Goal: Information Seeking & Learning: Check status

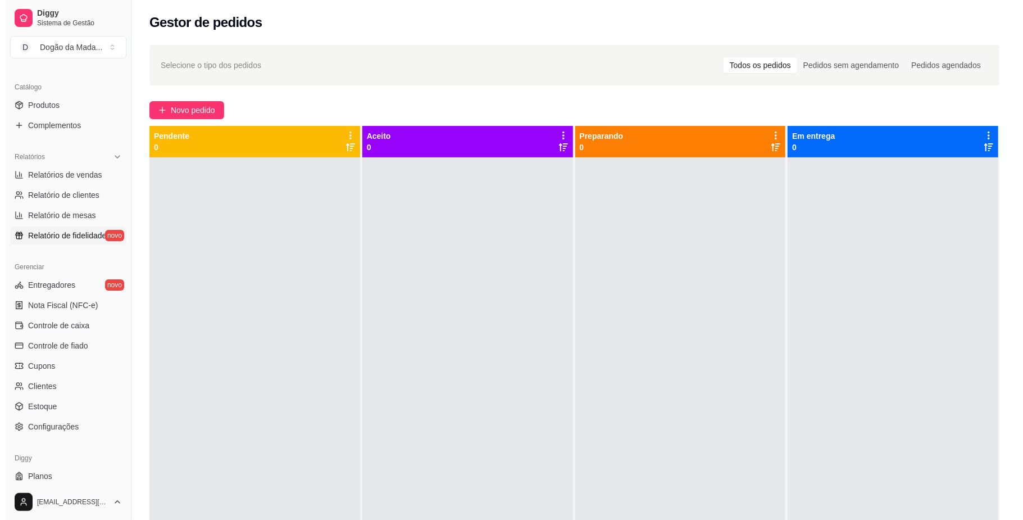
scroll to position [289, 0]
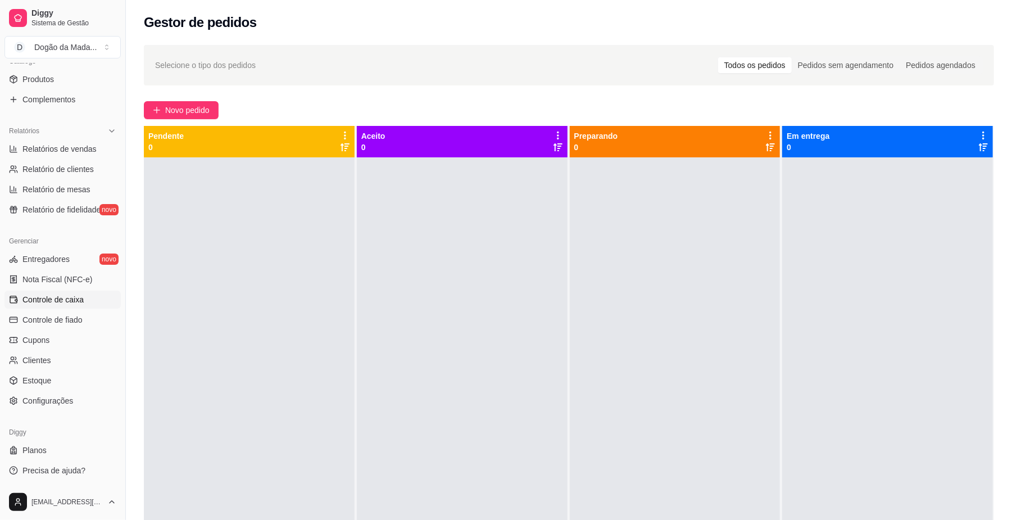
click at [43, 295] on span "Controle de caixa" at bounding box center [52, 299] width 61 height 11
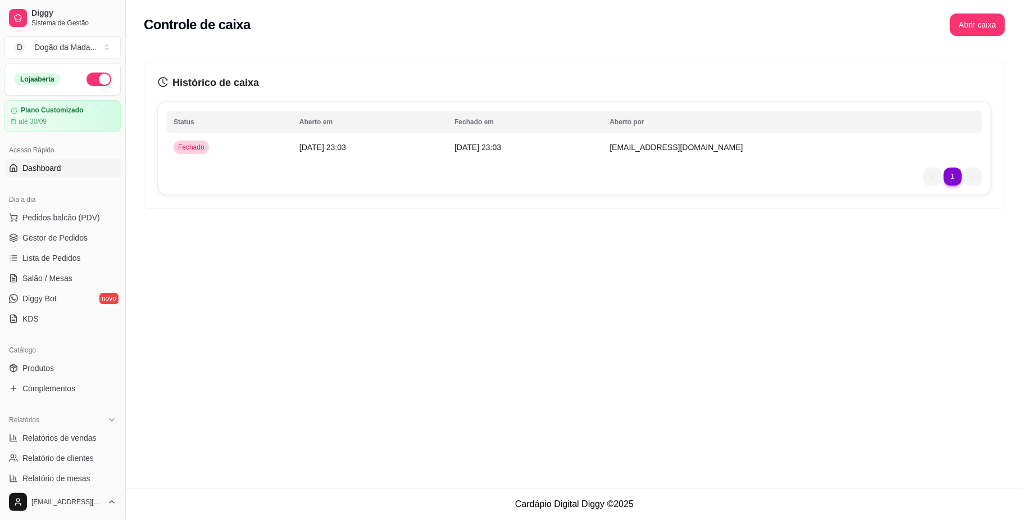
click at [49, 172] on span "Dashboard" at bounding box center [41, 167] width 39 height 11
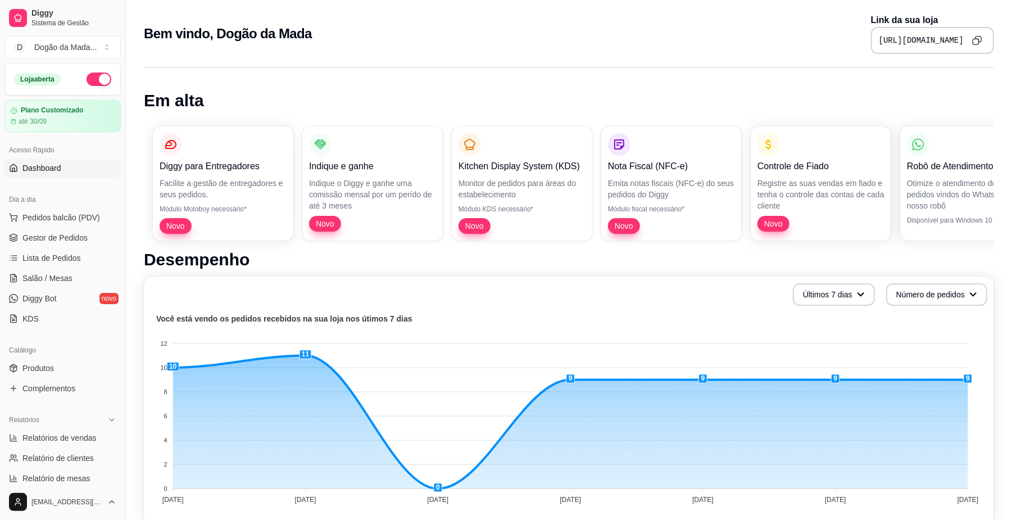
click at [773, 147] on icon "button" at bounding box center [768, 144] width 13 height 13
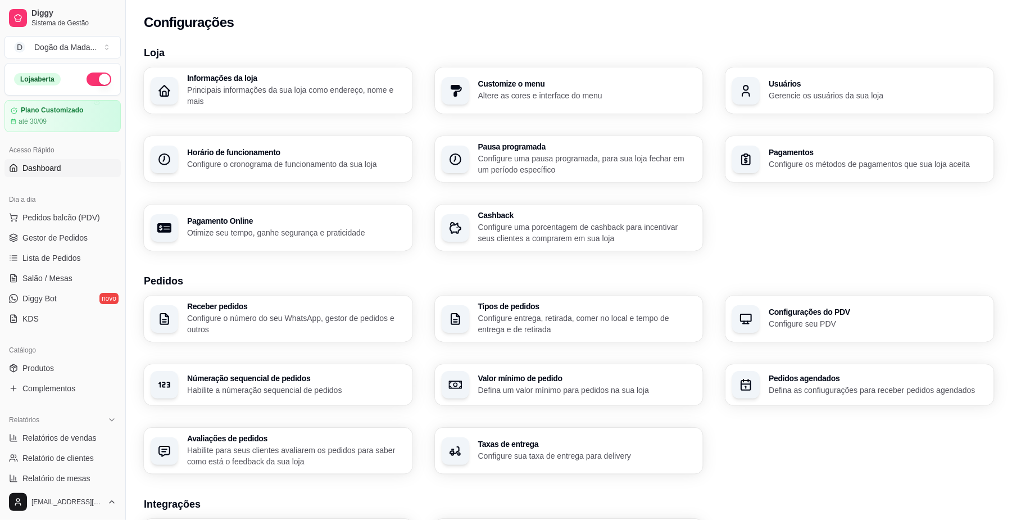
click at [38, 169] on span "Dashboard" at bounding box center [41, 167] width 39 height 11
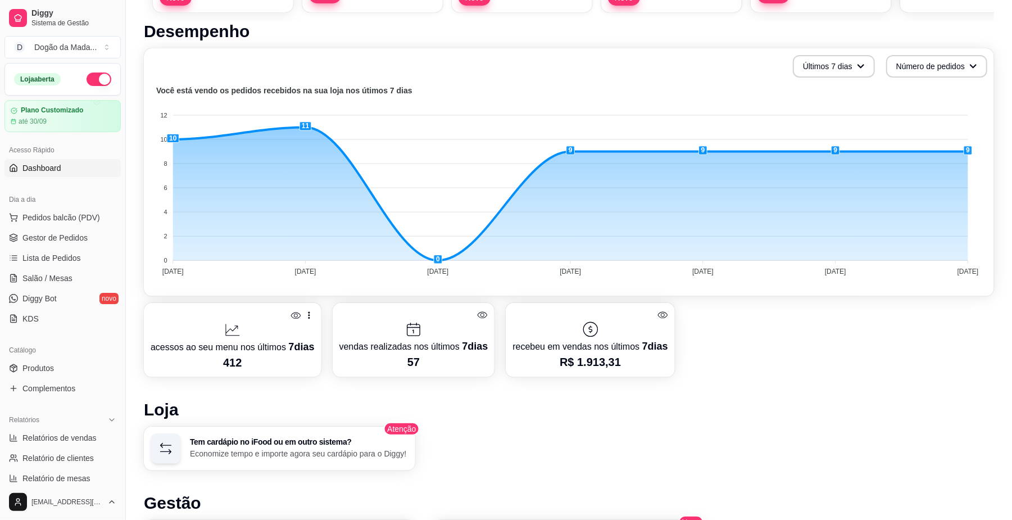
scroll to position [225, 0]
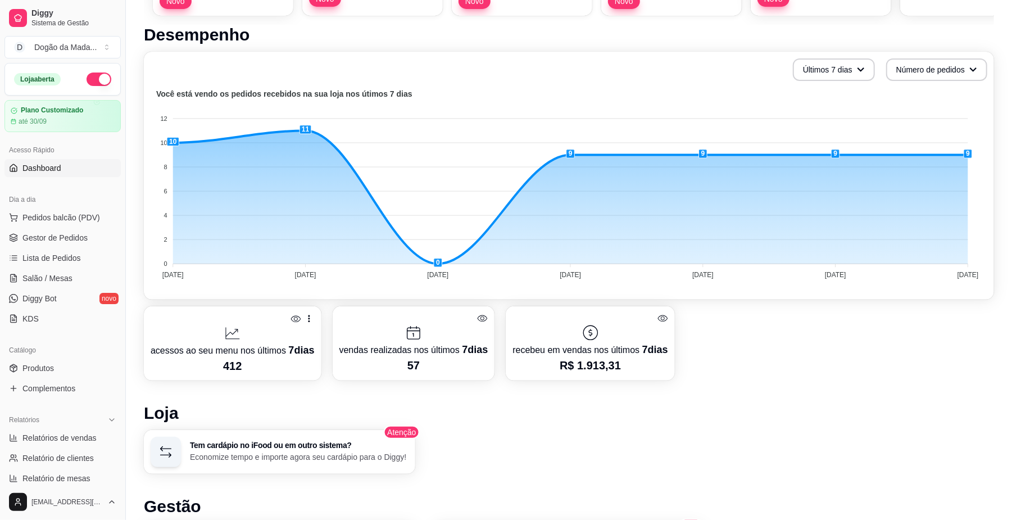
click at [211, 354] on p "acessos ao seu menu nos últimos 7 dias" at bounding box center [233, 350] width 164 height 16
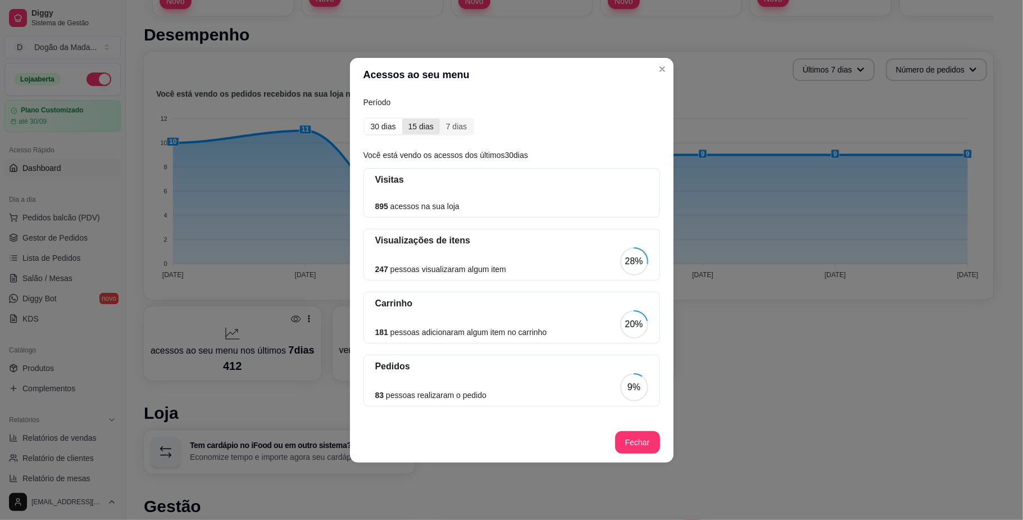
click at [423, 119] on div "15 dias" at bounding box center [421, 127] width 38 height 16
click at [402, 119] on input "15 dias" at bounding box center [402, 119] width 0 height 0
click at [457, 122] on div "7 dias" at bounding box center [456, 127] width 33 height 16
click at [440, 119] on input "7 dias" at bounding box center [440, 119] width 0 height 0
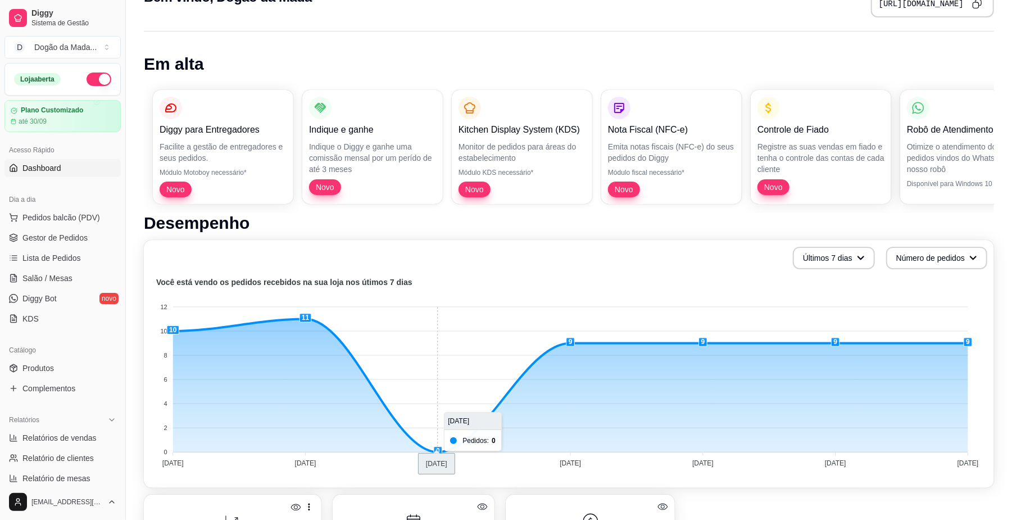
scroll to position [0, 0]
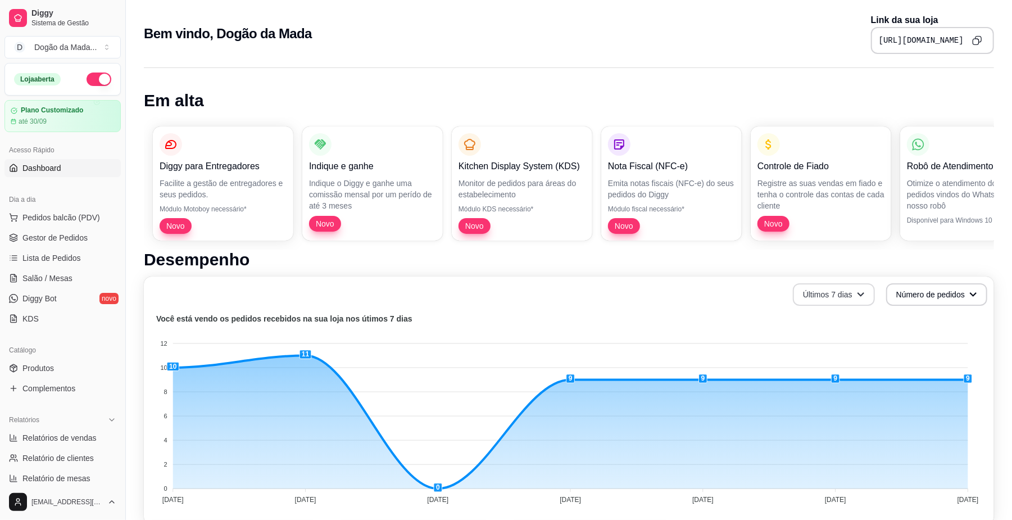
click at [845, 286] on button "Últimos 7 dias" at bounding box center [833, 294] width 82 height 22
click at [820, 344] on span "Últimos 15 dias" at bounding box center [834, 339] width 94 height 11
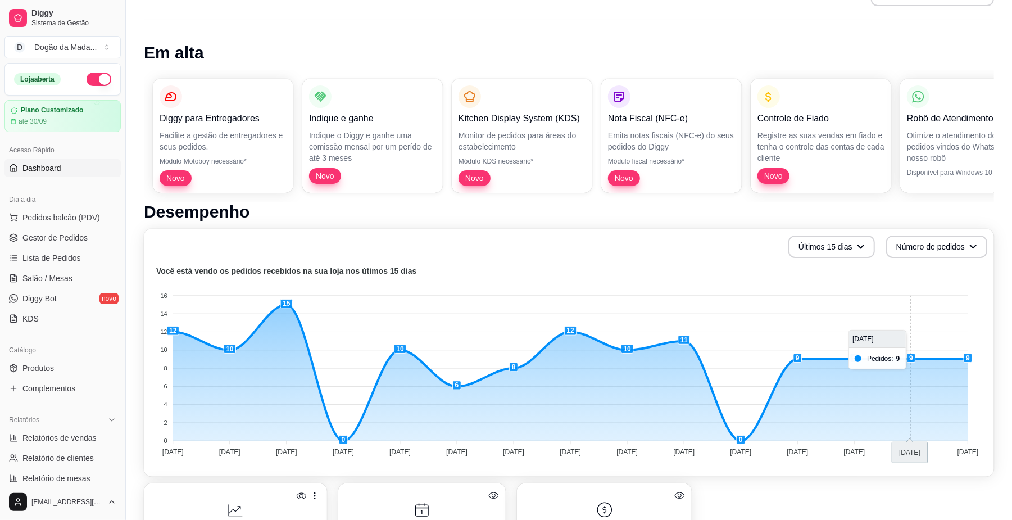
scroll to position [75, 0]
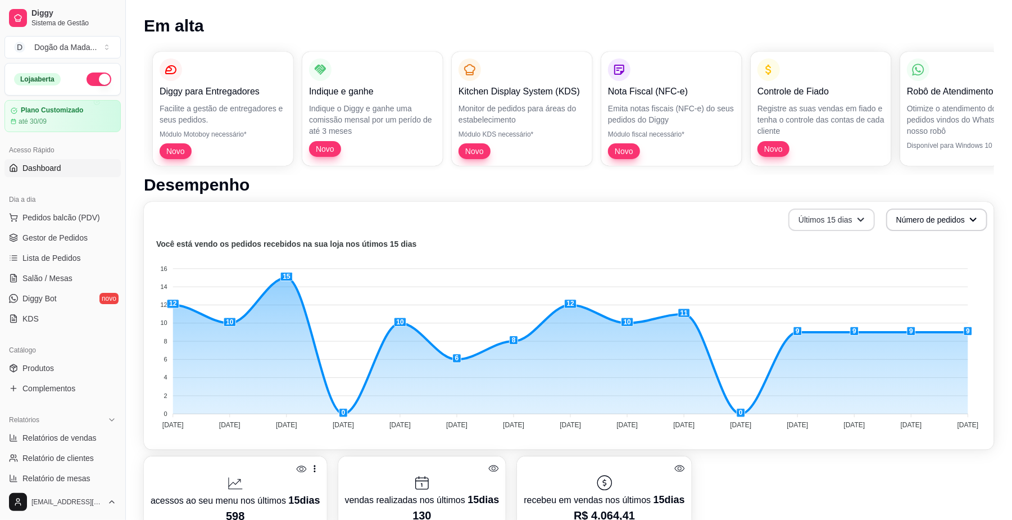
click at [821, 224] on button "Últimos 15 dias" at bounding box center [831, 219] width 86 height 22
click at [815, 283] on span "Últimos 30 dias" at bounding box center [832, 284] width 94 height 11
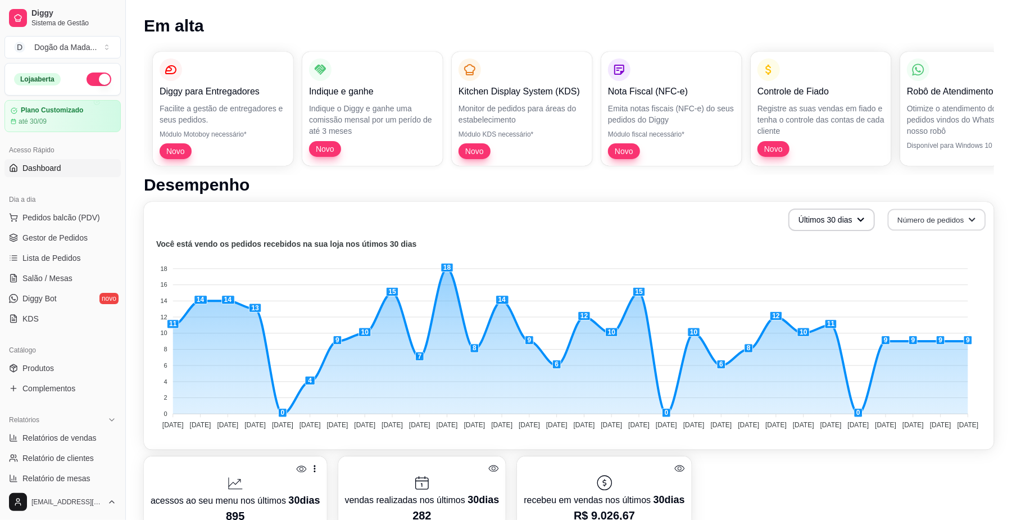
click at [936, 212] on button "Número de pedidos" at bounding box center [936, 220] width 98 height 22
click at [947, 259] on span "Total em reais de pedidos" at bounding box center [936, 264] width 94 height 11
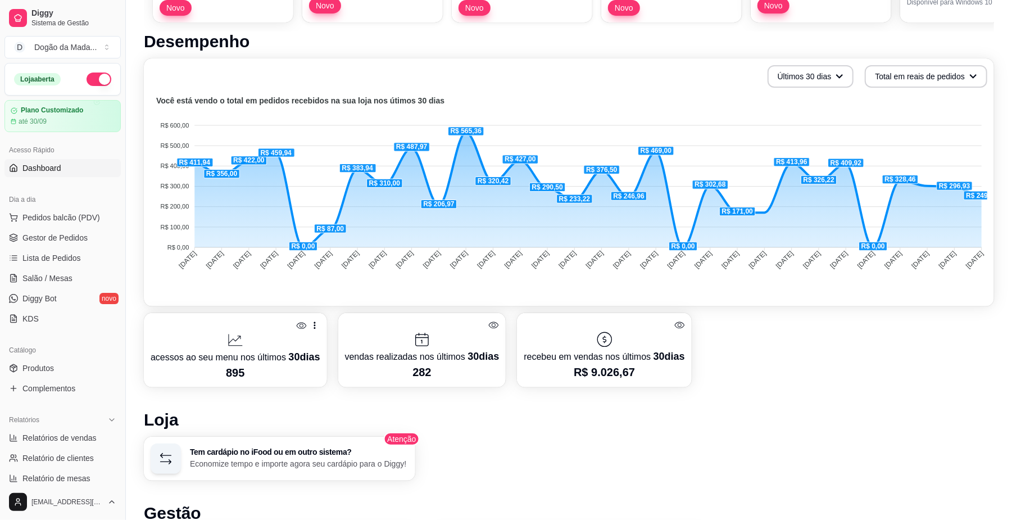
scroll to position [225, 0]
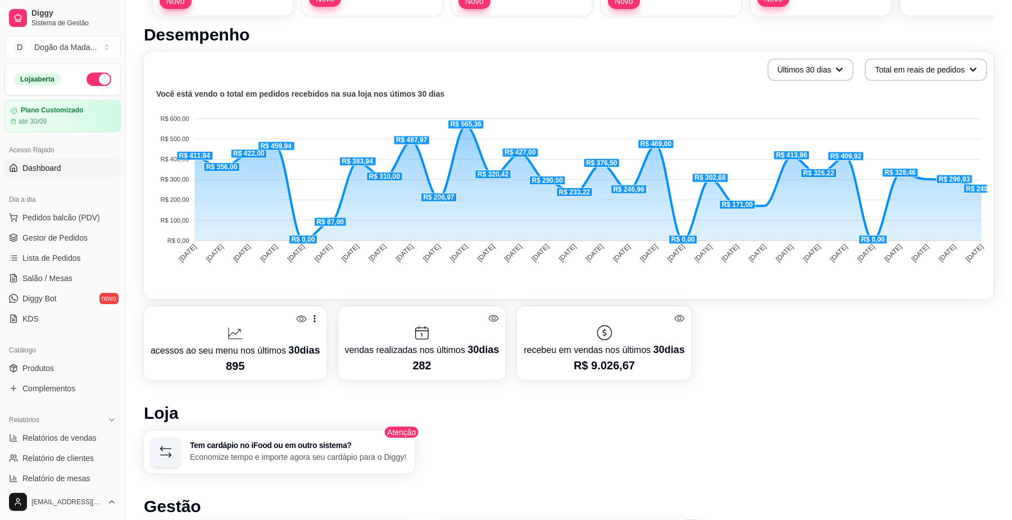
click at [676, 315] on icon at bounding box center [679, 318] width 11 height 11
click at [674, 315] on icon at bounding box center [679, 318] width 11 height 11
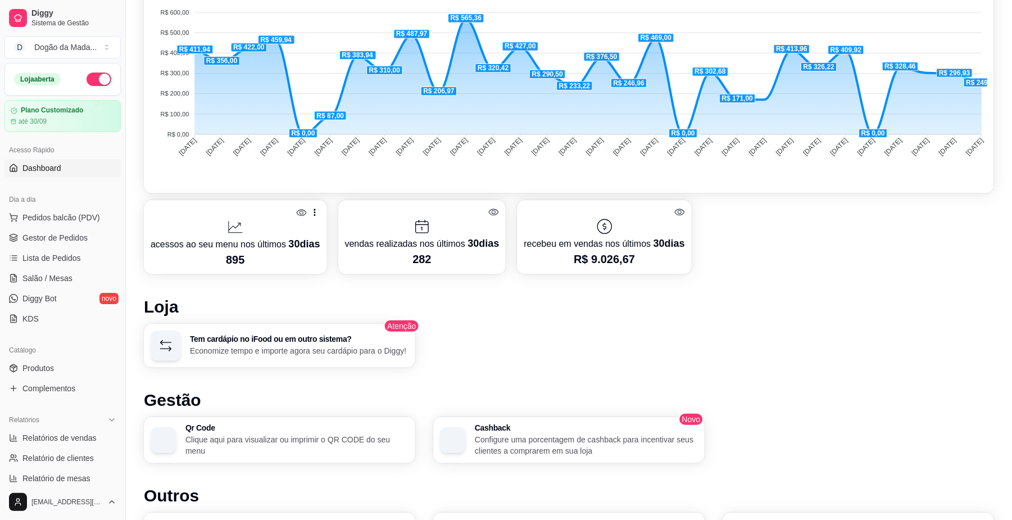
scroll to position [374, 0]
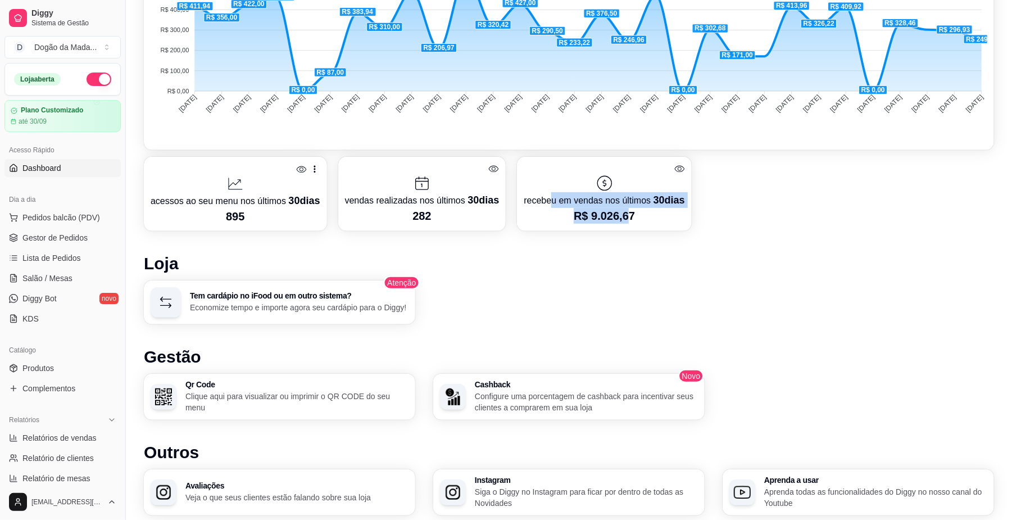
drag, startPoint x: 545, startPoint y: 203, endPoint x: 623, endPoint y: 216, distance: 79.2
click at [623, 216] on div "recebeu em vendas nos últimos 30 dias R$ 9.026,67" at bounding box center [603, 193] width 161 height 60
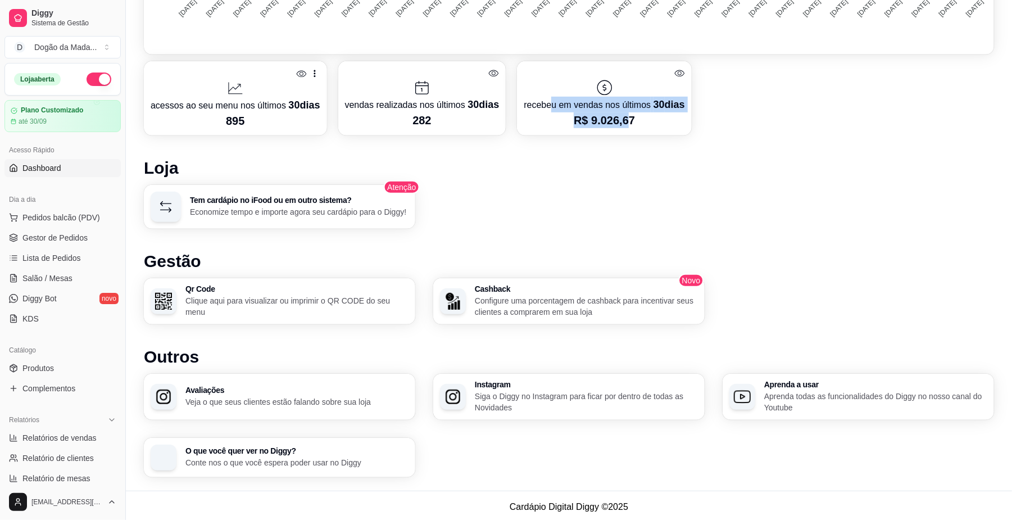
scroll to position [471, 0]
